Goal: Transaction & Acquisition: Download file/media

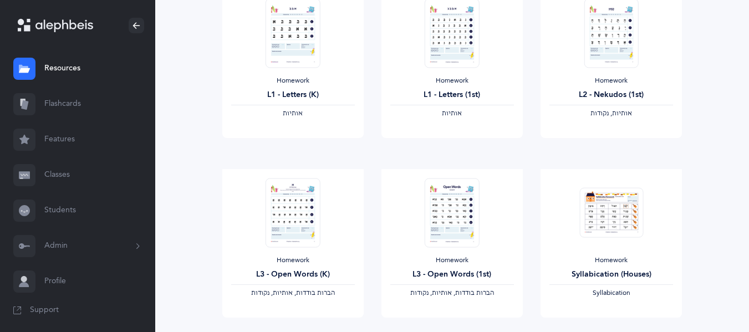
scroll to position [172, 0]
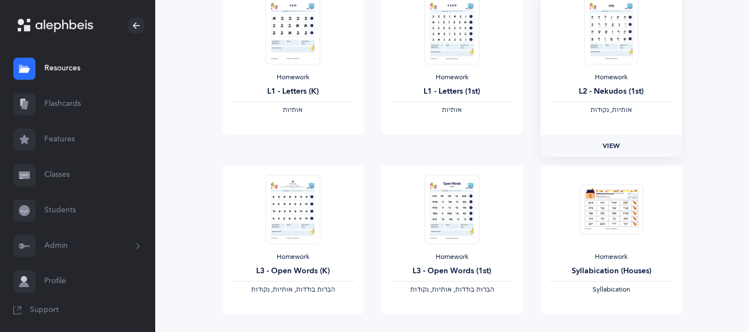
click at [624, 140] on link "View" at bounding box center [611, 146] width 141 height 22
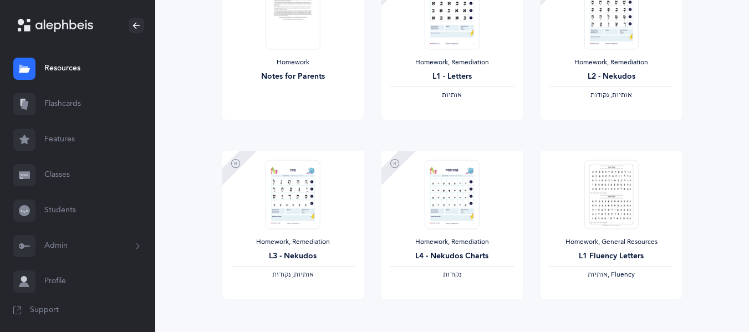
scroll to position [909, 0]
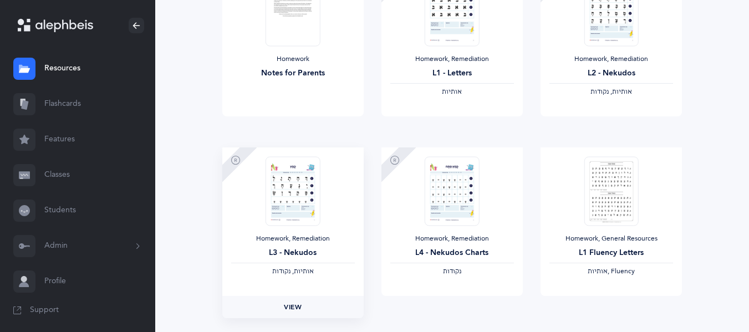
click at [291, 312] on span "View" at bounding box center [293, 307] width 18 height 10
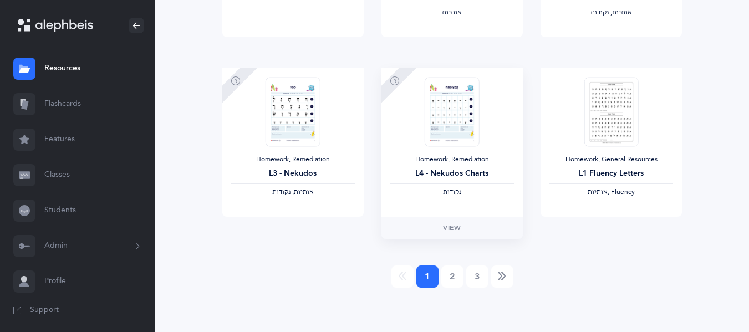
scroll to position [988, 0]
click at [603, 228] on span "View" at bounding box center [612, 228] width 18 height 10
click at [456, 278] on link "2" at bounding box center [452, 277] width 22 height 22
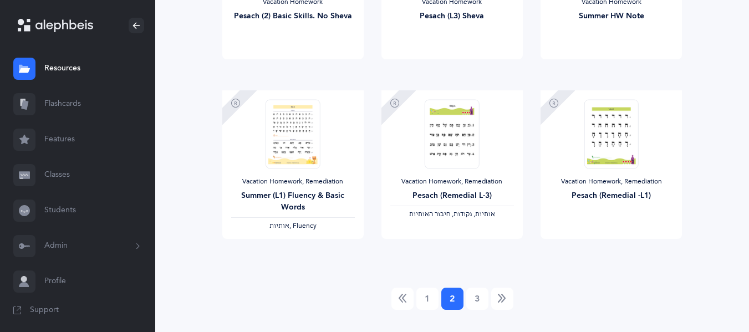
scroll to position [967, 0]
click at [484, 302] on link "3" at bounding box center [477, 298] width 22 height 22
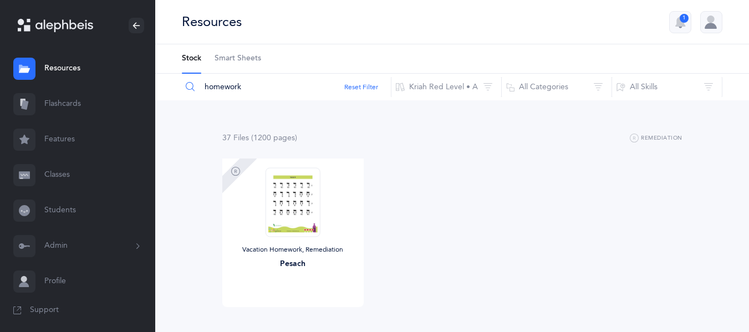
scroll to position [90, 0]
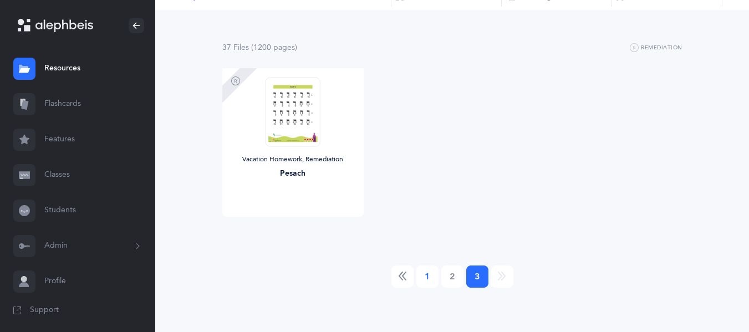
click at [426, 276] on link "1" at bounding box center [427, 277] width 22 height 22
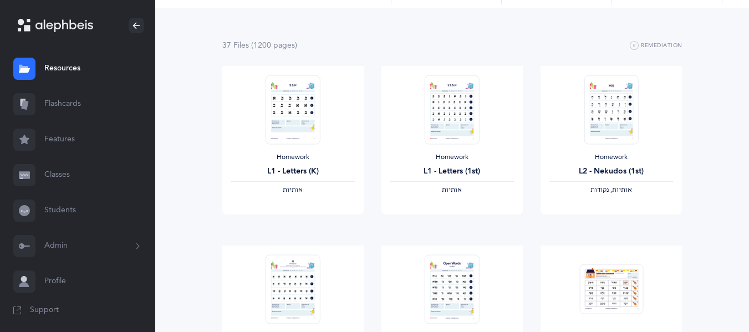
scroll to position [0, 0]
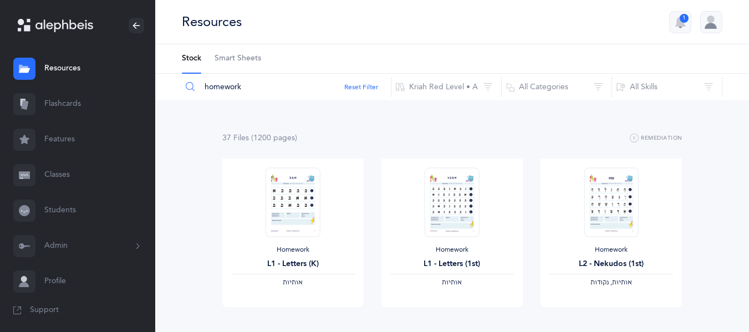
click at [238, 55] on span "Smart Sheets" at bounding box center [238, 58] width 47 height 11
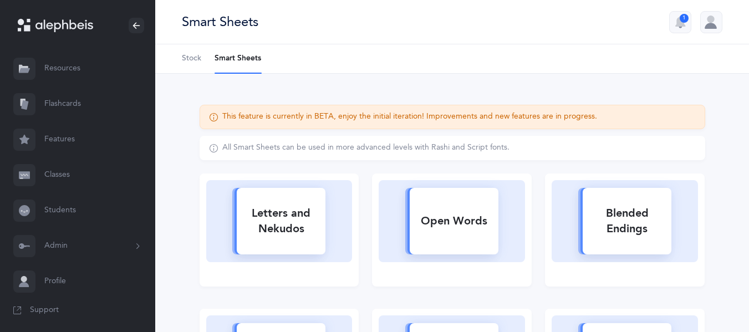
click at [306, 210] on div "Letters and Nekudos" at bounding box center [281, 221] width 89 height 44
select select
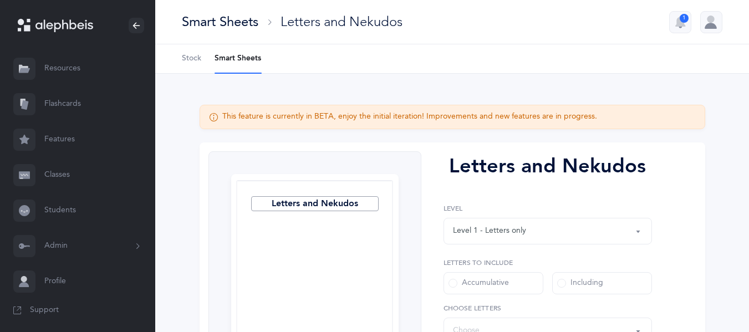
select select "27"
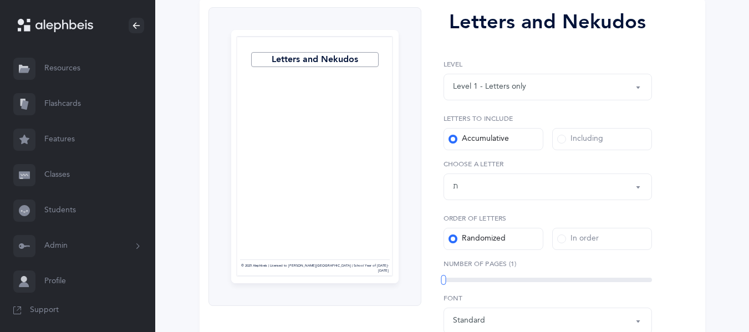
scroll to position [153, 0]
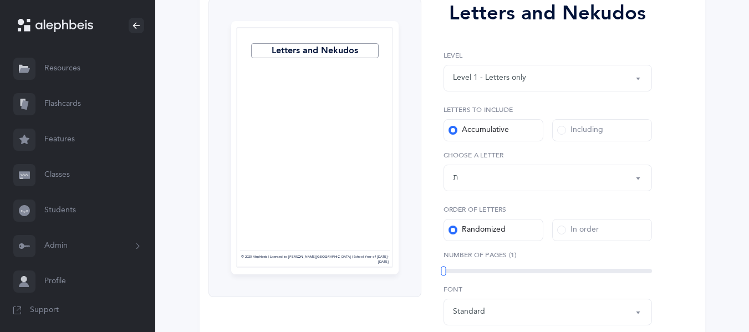
click at [566, 121] on label "Including" at bounding box center [602, 130] width 100 height 22
click at [0, 0] on input "Including" at bounding box center [0, 0] width 0 height 0
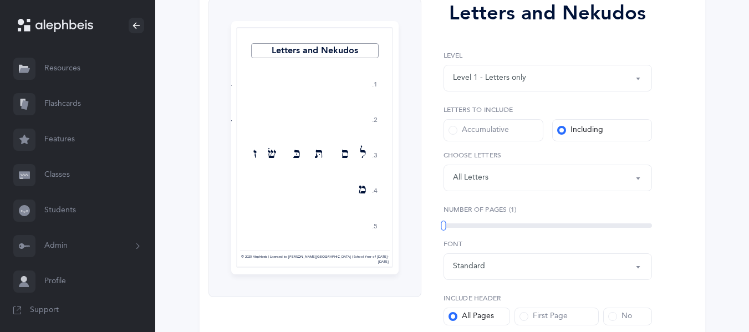
click at [493, 176] on div "Letters: All Letters" at bounding box center [548, 178] width 190 height 19
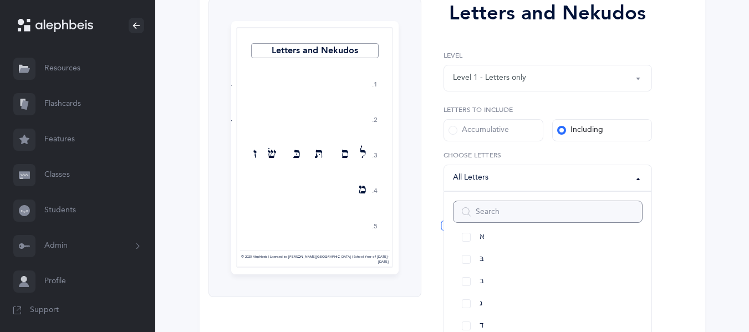
scroll to position [0, 0]
click at [465, 251] on link "All Letters" at bounding box center [548, 252] width 190 height 22
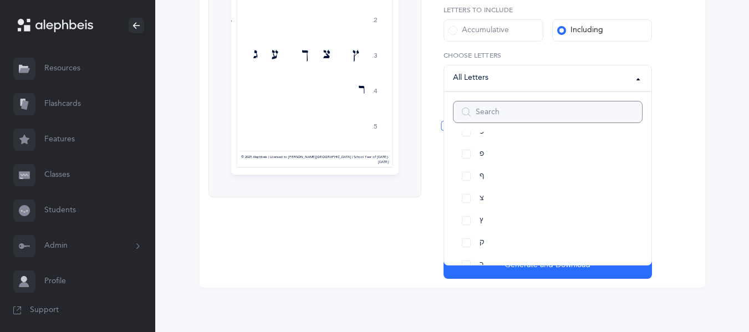
scroll to position [520, 0]
click at [467, 228] on link "ץ" at bounding box center [548, 231] width 190 height 22
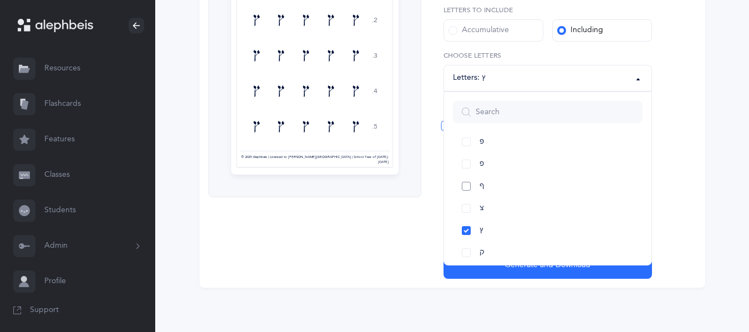
click at [466, 187] on link "ף" at bounding box center [548, 186] width 190 height 22
click at [462, 196] on link "ן" at bounding box center [548, 193] width 190 height 22
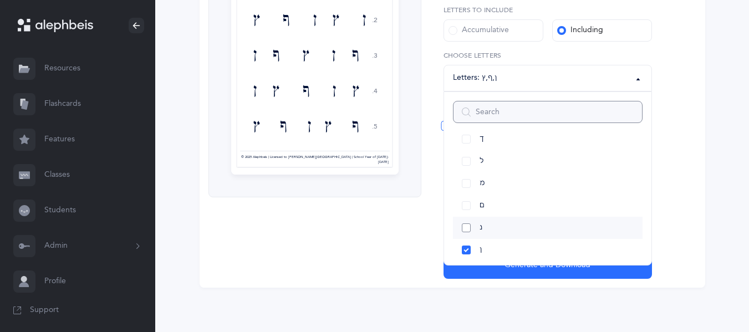
scroll to position [345, 0]
click at [467, 205] on link "ם" at bounding box center [548, 206] width 190 height 22
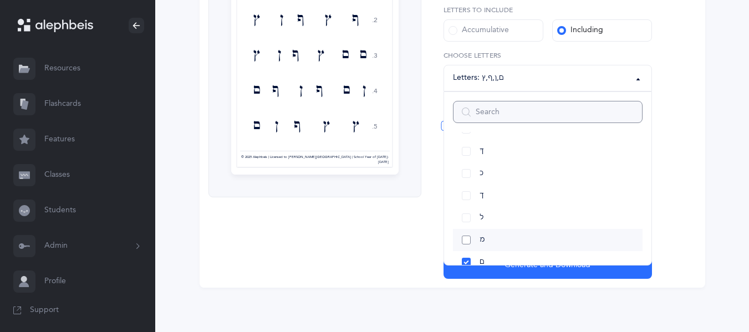
scroll to position [284, 0]
click at [465, 199] on link "ך" at bounding box center [548, 200] width 190 height 22
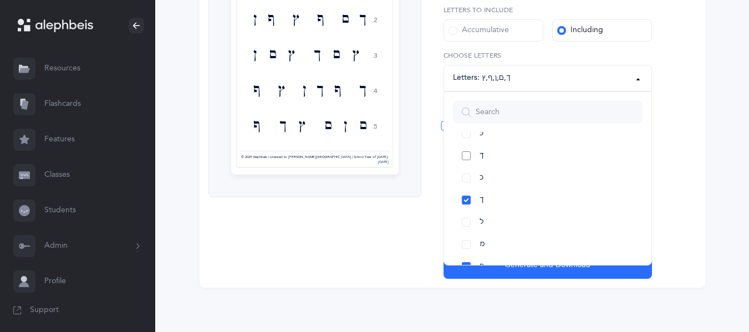
click at [467, 155] on link "ךּ" at bounding box center [548, 156] width 190 height 22
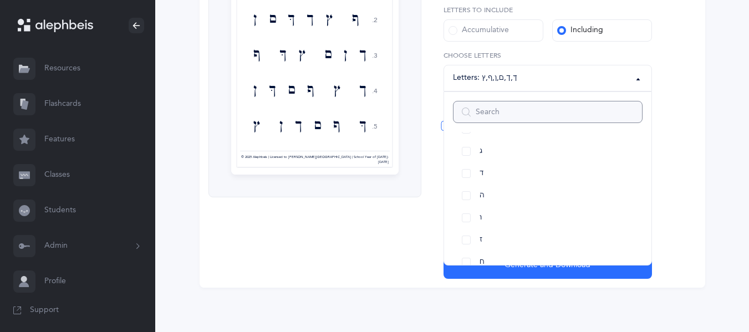
scroll to position [0, 0]
click at [683, 162] on div "Letters and Nekudos 1. 2. 3. 4. 5. ם ף ך ן ץ ךּ ף ץ ך ךּ ם ן ך ן ם ץ ךּ ף ך ץ ף…" at bounding box center [453, 89] width 506 height 398
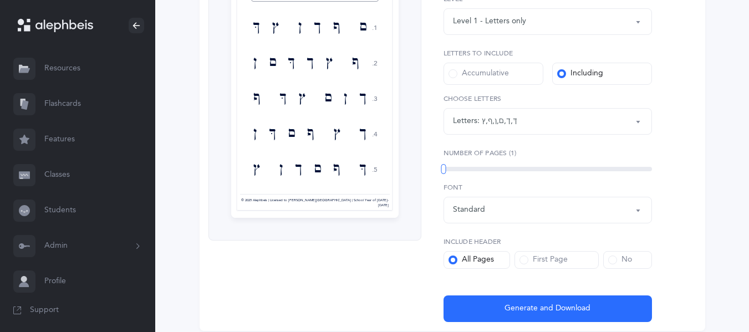
scroll to position [210, 0]
click at [621, 261] on div "No" at bounding box center [620, 259] width 24 height 11
click at [0, 0] on input "No" at bounding box center [0, 0] width 0 height 0
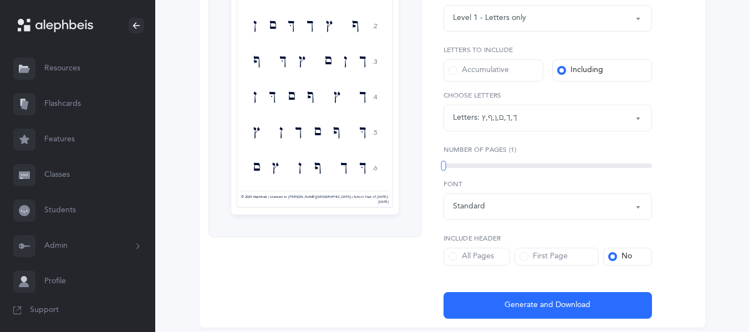
scroll to position [253, 0]
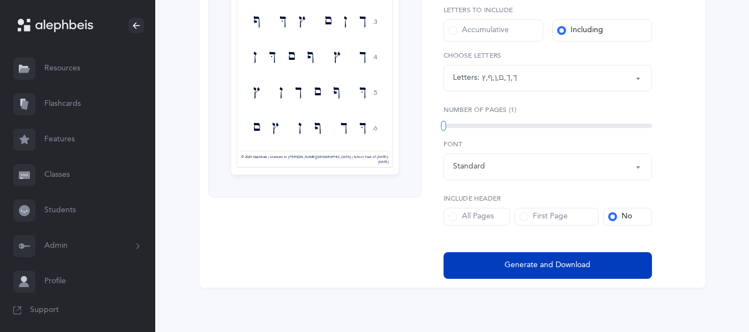
click at [537, 260] on span "Generate and Download" at bounding box center [548, 266] width 86 height 12
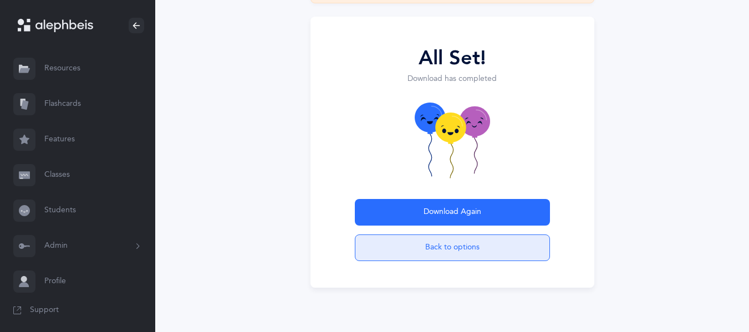
scroll to position [108, 0]
click at [426, 254] on button "Back to options" at bounding box center [452, 248] width 195 height 27
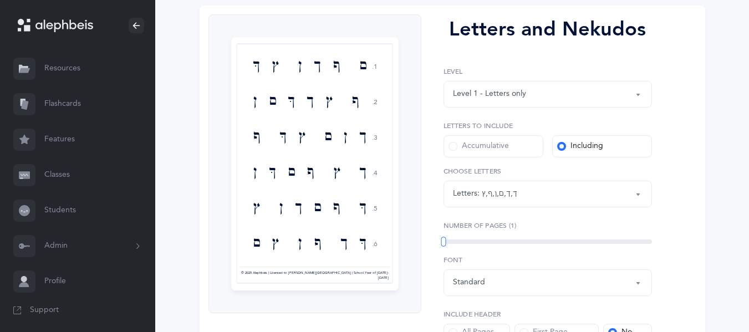
click at [484, 206] on button "Letters: ךּ , ך , ם , ן , ף , ץ" at bounding box center [548, 194] width 208 height 27
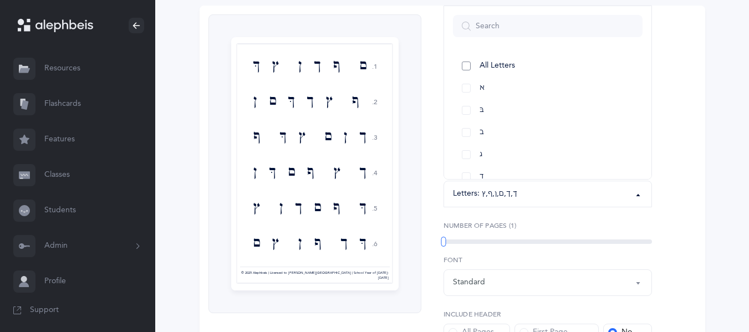
click at [469, 69] on link "All Letters" at bounding box center [548, 66] width 190 height 22
select select "all"
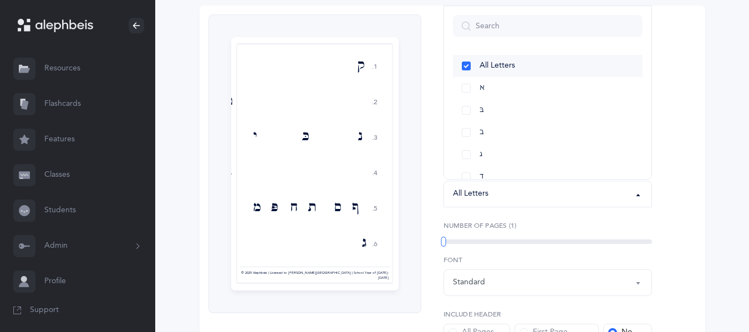
click at [470, 63] on link "All Letters" at bounding box center [548, 66] width 190 height 22
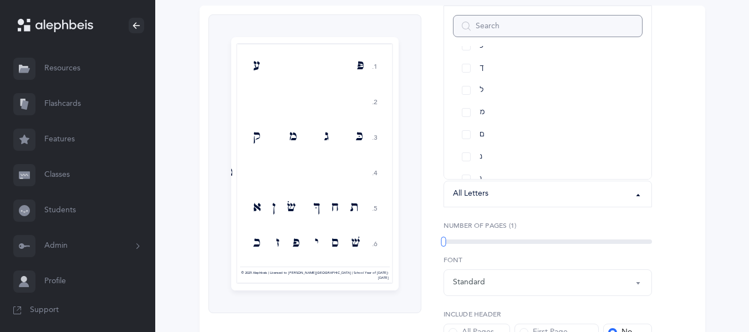
scroll to position [352, 0]
click at [465, 109] on link "ם" at bounding box center [548, 113] width 190 height 22
select select "14"
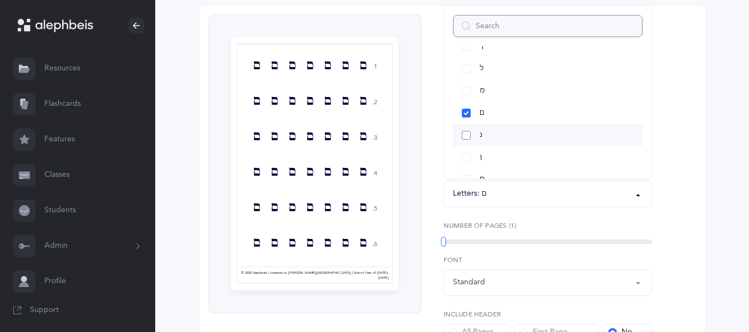
scroll to position [411, 0]
click at [467, 119] on link "ס" at bounding box center [548, 120] width 190 height 22
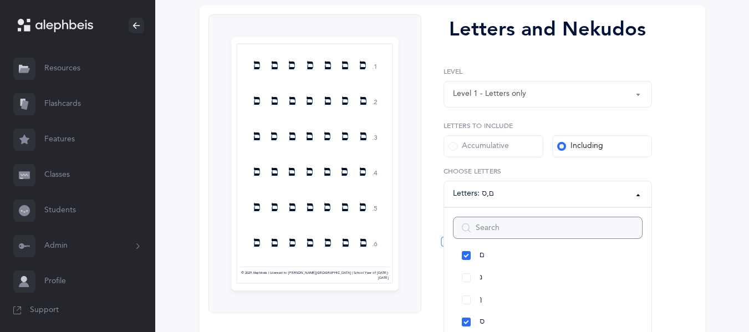
scroll to position [253, 0]
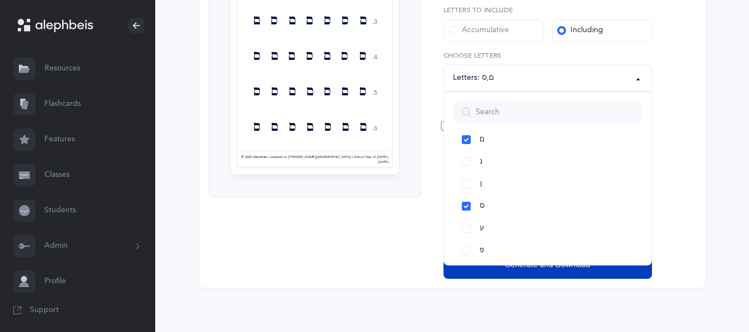
click at [528, 267] on span "Generate and Download" at bounding box center [548, 266] width 86 height 12
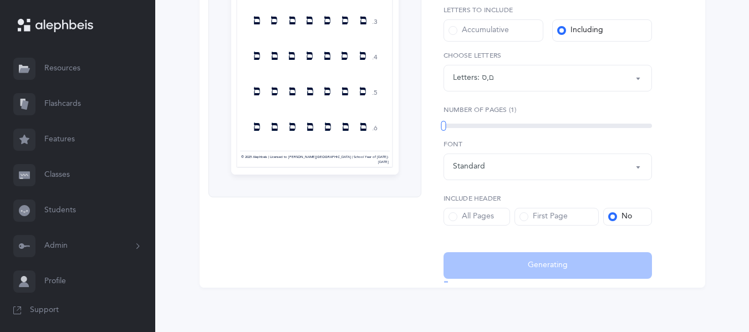
select select "14"
